Goal: Information Seeking & Learning: Learn about a topic

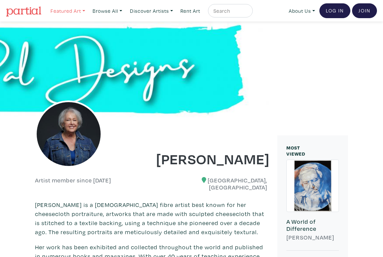
click at [70, 7] on link "Featured Art" at bounding box center [67, 11] width 41 height 14
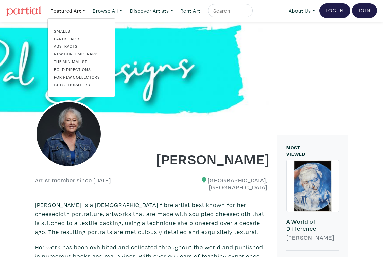
click at [67, 30] on link "Smalls" at bounding box center [81, 31] width 55 height 6
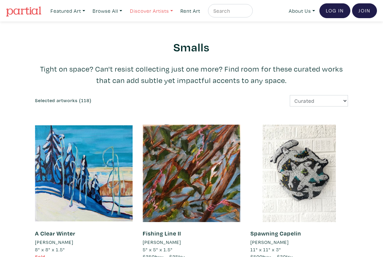
click at [88, 9] on link "Discover Artists" at bounding box center [67, 11] width 41 height 14
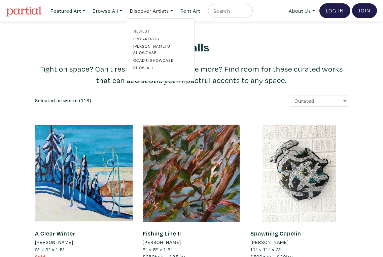
click at [140, 31] on link "Newest" at bounding box center [160, 31] width 55 height 6
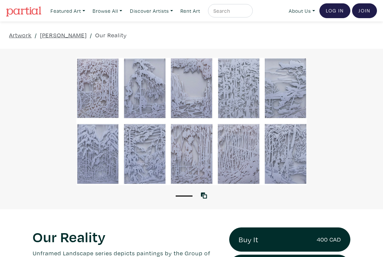
click at [85, 102] on div at bounding box center [191, 121] width 383 height 127
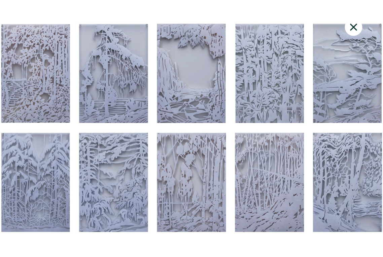
drag, startPoint x: 351, startPoint y: 26, endPoint x: 334, endPoint y: 25, distance: 17.5
click at [351, 26] on icon at bounding box center [353, 27] width 23 height 18
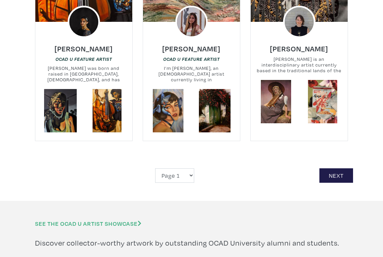
scroll to position [1378, 0]
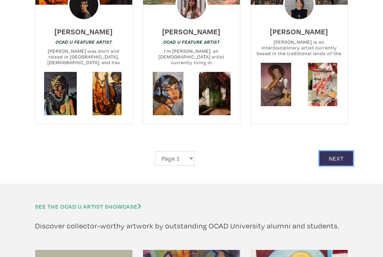
click at [337, 151] on link "Next" at bounding box center [336, 158] width 34 height 14
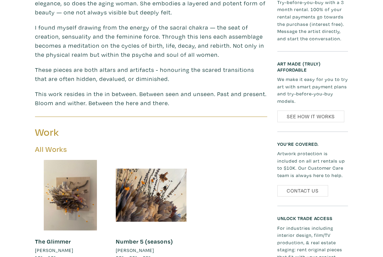
scroll to position [336, 0]
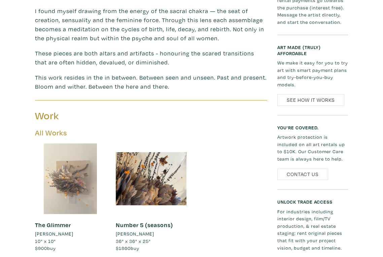
click at [66, 175] on div at bounding box center [70, 179] width 71 height 71
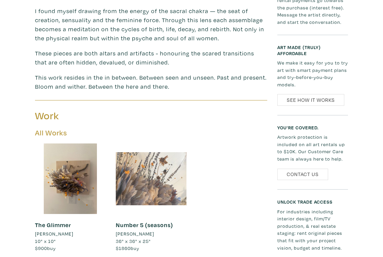
click at [163, 162] on div at bounding box center [151, 179] width 71 height 71
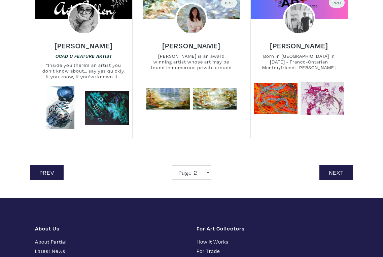
scroll to position [1378, 0]
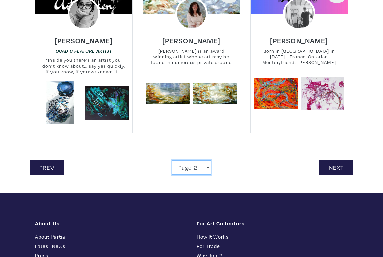
click at [206, 160] on select "Page 1 Page 2 Page 3 Page 4 Page 5 Page 6 Page 7 Page 8 Page 9 Page 10 Page 11 …" at bounding box center [191, 167] width 39 height 14
click at [321, 160] on link "Next" at bounding box center [336, 167] width 34 height 14
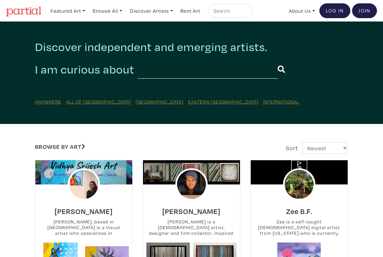
click at [221, 11] on input "text" at bounding box center [229, 11] width 34 height 8
type input "[PERSON_NAME]"
click at [247, 13] on button "submit" at bounding box center [247, 13] width 0 height 0
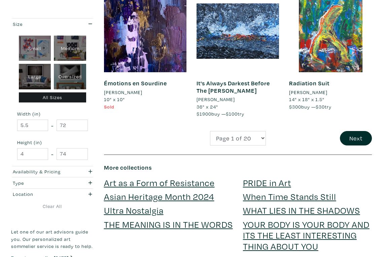
scroll to position [1143, 0]
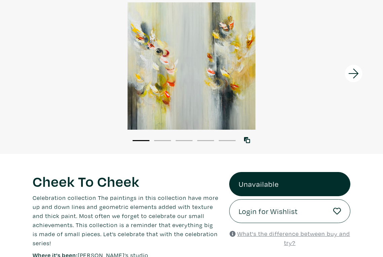
scroll to position [67, 0]
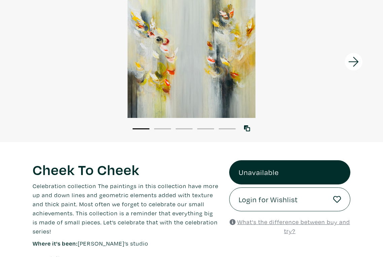
click at [355, 64] on icon at bounding box center [353, 62] width 23 height 18
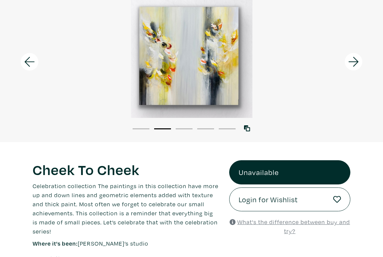
click at [355, 64] on icon at bounding box center [353, 62] width 10 height 10
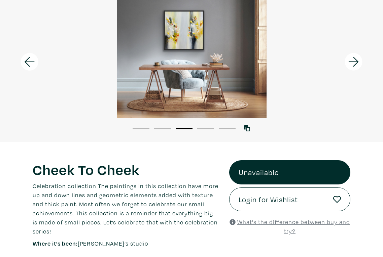
click at [355, 64] on icon at bounding box center [353, 62] width 10 height 10
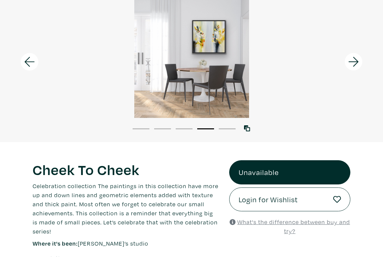
click at [355, 64] on icon at bounding box center [353, 62] width 10 height 10
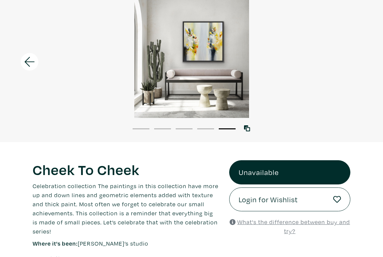
click at [355, 64] on div at bounding box center [191, 54] width 383 height 127
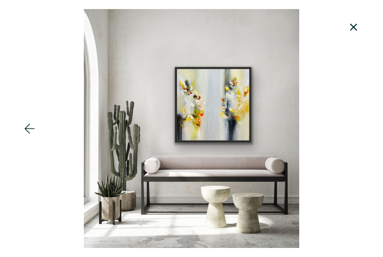
click at [355, 64] on div at bounding box center [191, 128] width 383 height 239
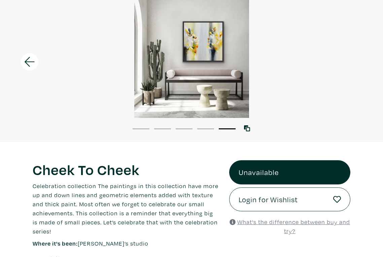
click at [30, 57] on icon at bounding box center [29, 62] width 23 height 18
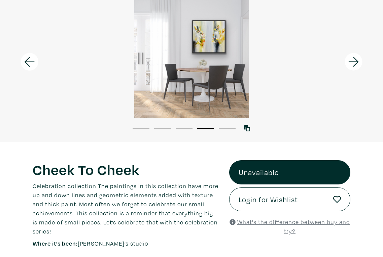
click at [30, 57] on icon at bounding box center [29, 62] width 23 height 18
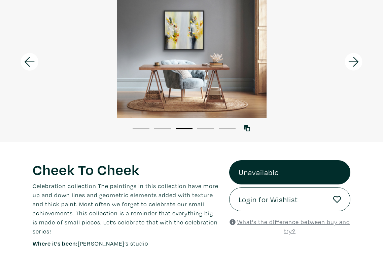
click at [30, 57] on icon at bounding box center [29, 62] width 23 height 18
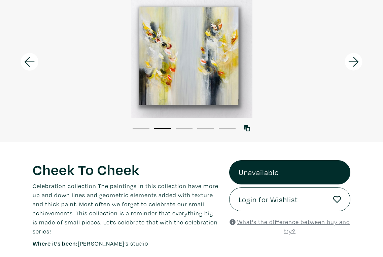
click at [138, 127] on li "1" at bounding box center [140, 128] width 17 height 7
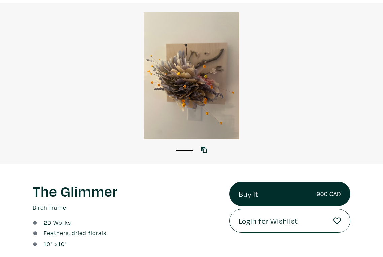
scroll to position [34, 0]
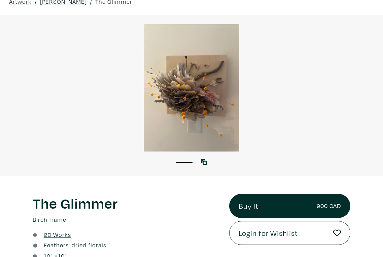
drag, startPoint x: 163, startPoint y: 84, endPoint x: 187, endPoint y: 252, distance: 169.1
click at [187, 252] on div "10 " x 10 "" at bounding box center [126, 255] width 186 height 9
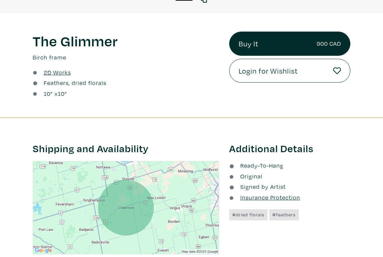
scroll to position [202, 0]
